Goal: Transaction & Acquisition: Purchase product/service

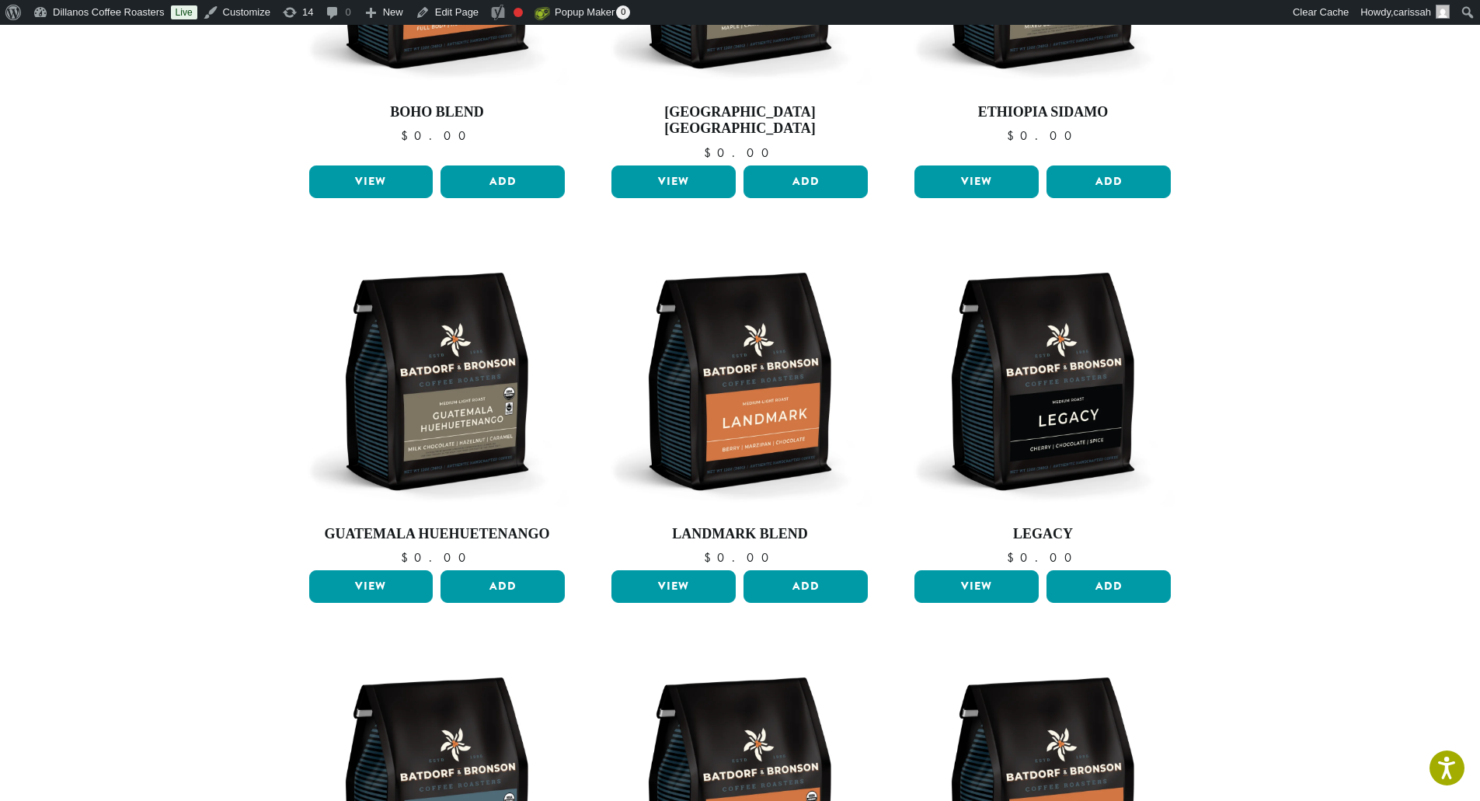
scroll to position [544, 0]
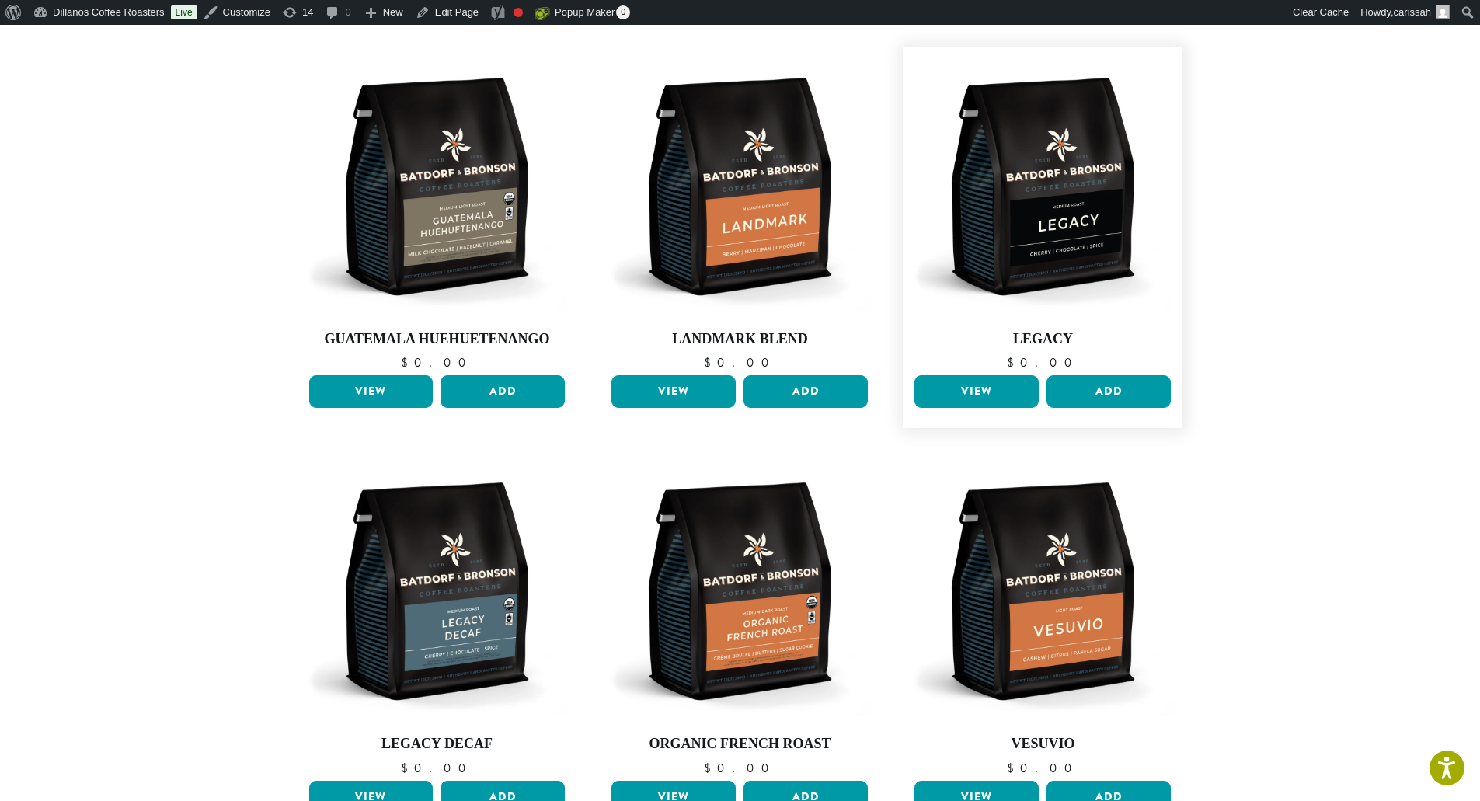
click at [983, 378] on link "View" at bounding box center [976, 391] width 124 height 33
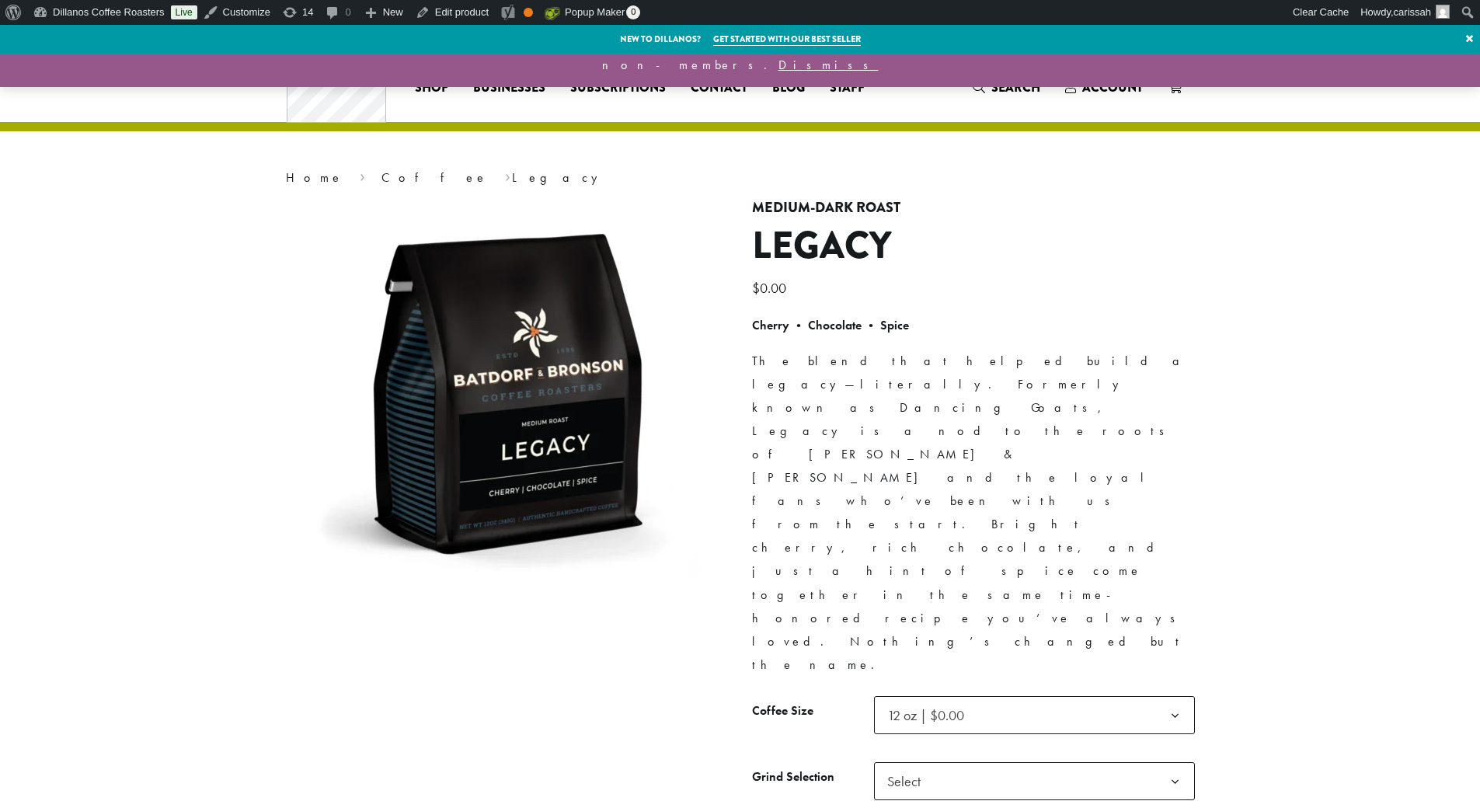
select select
click at [1026, 696] on span "Select" at bounding box center [1034, 715] width 321 height 38
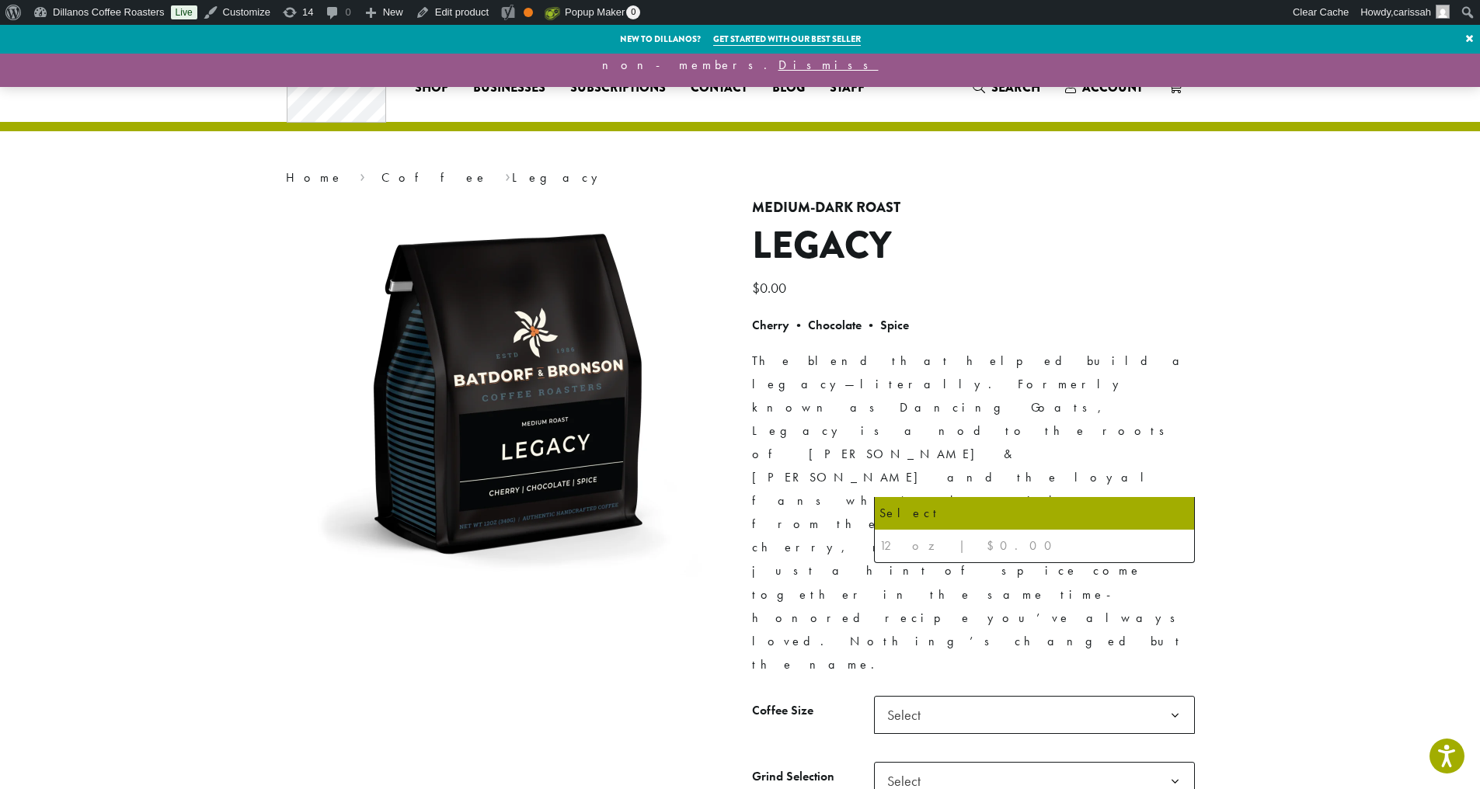
click at [1026, 696] on span "Select" at bounding box center [1034, 715] width 321 height 38
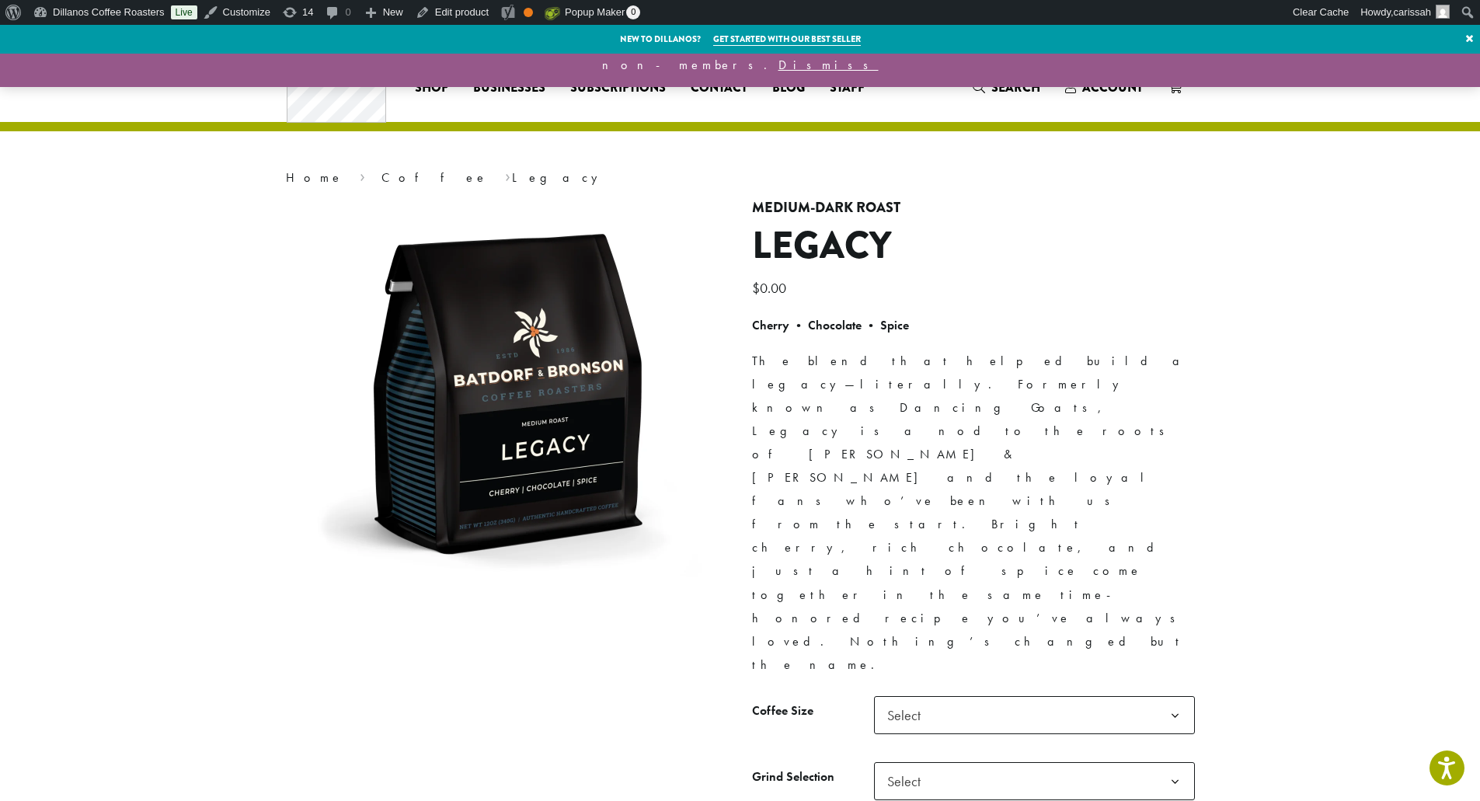
click at [1004, 762] on span "Select" at bounding box center [1034, 781] width 321 height 38
click at [1273, 476] on section "**********" at bounding box center [740, 490] width 1480 height 872
drag, startPoint x: 82, startPoint y: 8, endPoint x: 91, endPoint y: 10, distance: 8.9
click at [82, 8] on link "Dillanos Coffee Roasters" at bounding box center [99, 12] width 144 height 25
